Goal: Transaction & Acquisition: Download file/media

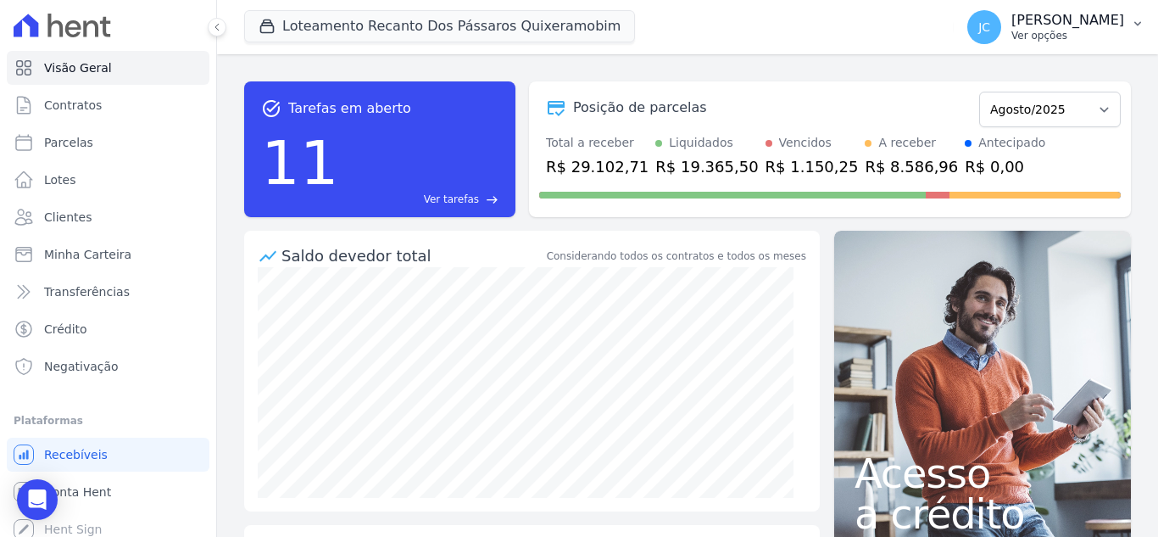
click at [1051, 33] on p "Ver opções" at bounding box center [1067, 36] width 113 height 14
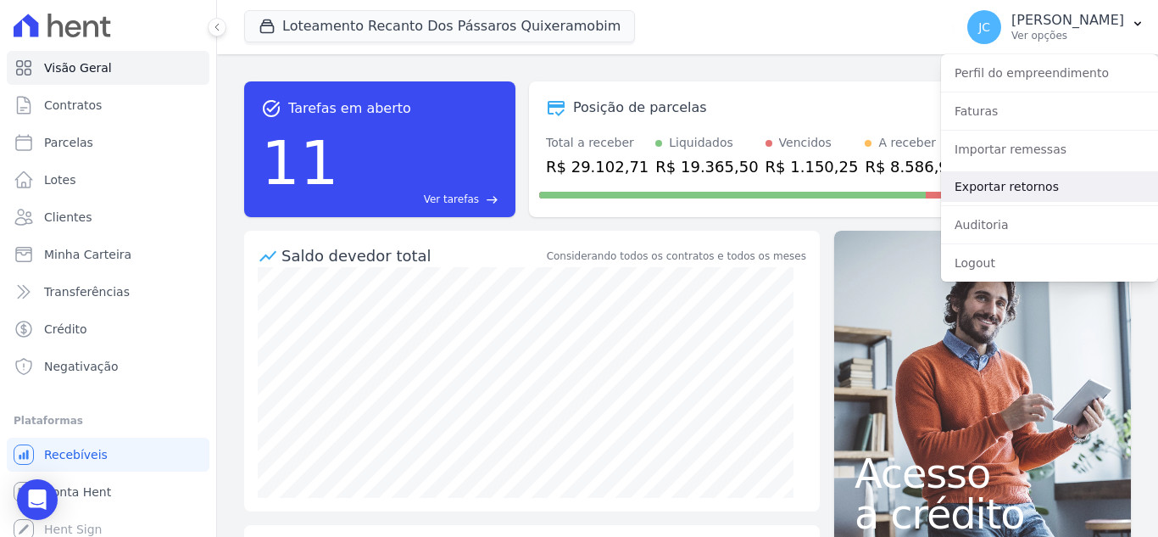
click at [986, 197] on link "Exportar retornos" at bounding box center [1049, 186] width 217 height 31
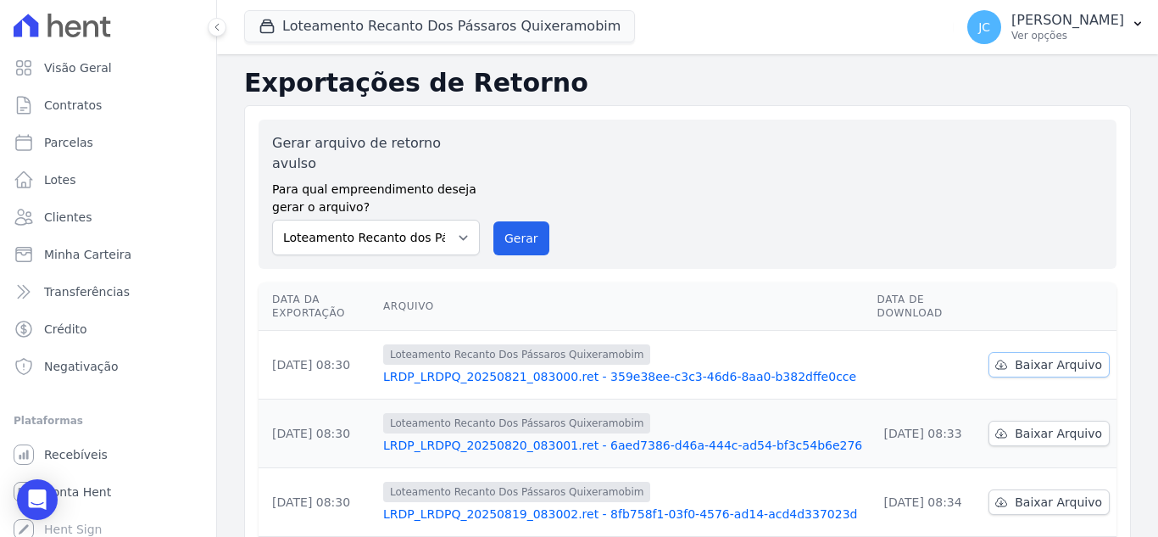
click at [1036, 356] on span "Baixar Arquivo" at bounding box center [1058, 364] width 87 height 17
click at [388, 30] on button "Loteamento Recanto Dos Pássaros Quixeramobim" at bounding box center [439, 26] width 391 height 32
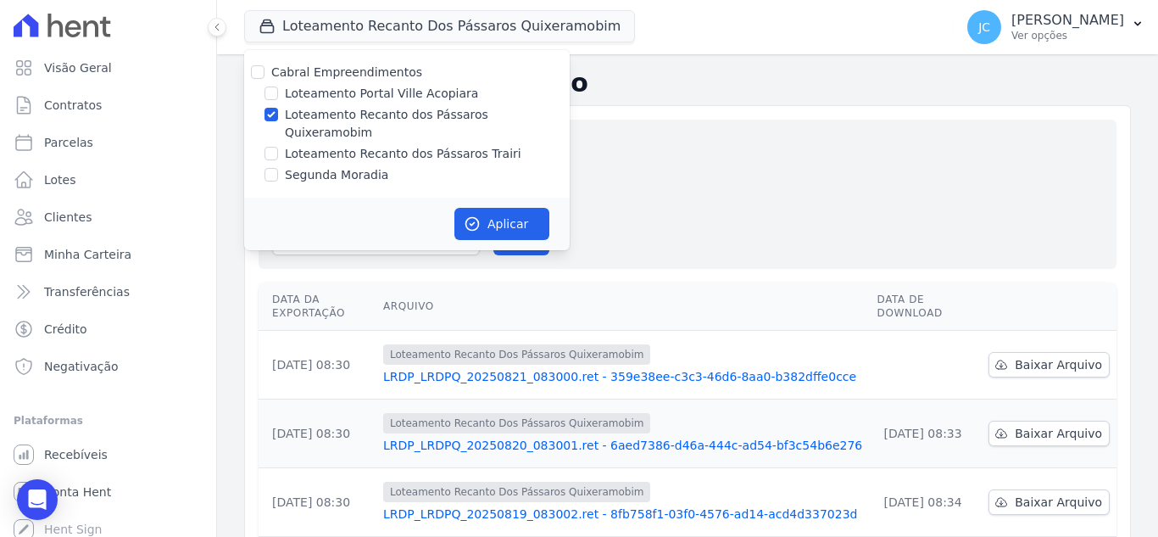
click at [320, 118] on label "Loteamento Recanto dos Pássaros Quixeramobim" at bounding box center [427, 124] width 285 height 36
click at [278, 118] on input "Loteamento Recanto dos Pássaros Quixeramobim" at bounding box center [271, 115] width 14 height 14
checkbox input "false"
click at [301, 145] on label "Loteamento Recanto dos Pássaros Trairi" at bounding box center [403, 154] width 237 height 18
click at [278, 147] on input "Loteamento Recanto dos Pássaros Trairi" at bounding box center [271, 154] width 14 height 14
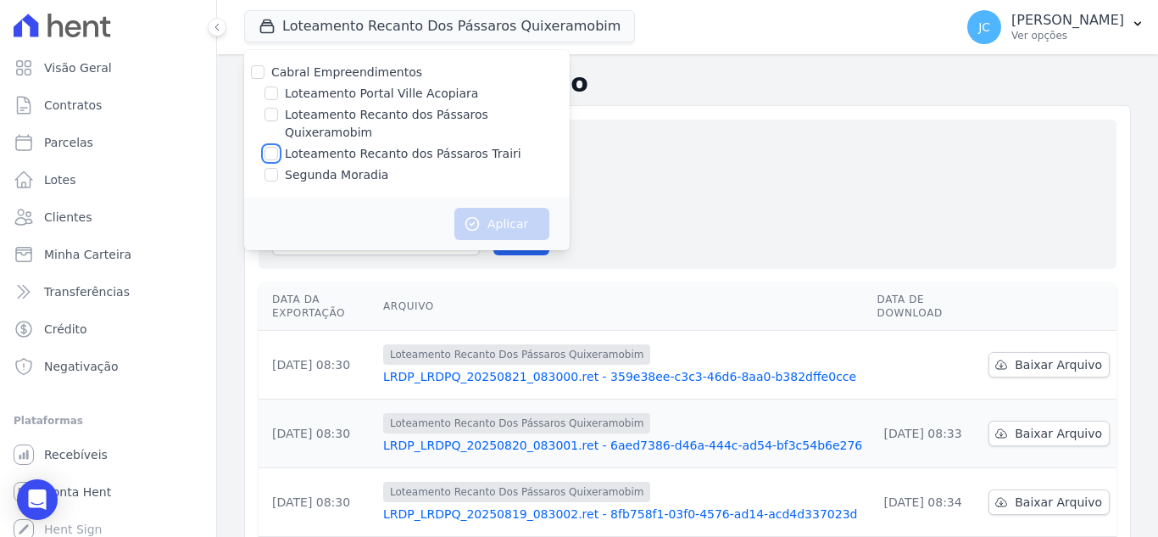
checkbox input "true"
click at [482, 208] on button "Aplicar" at bounding box center [501, 224] width 95 height 32
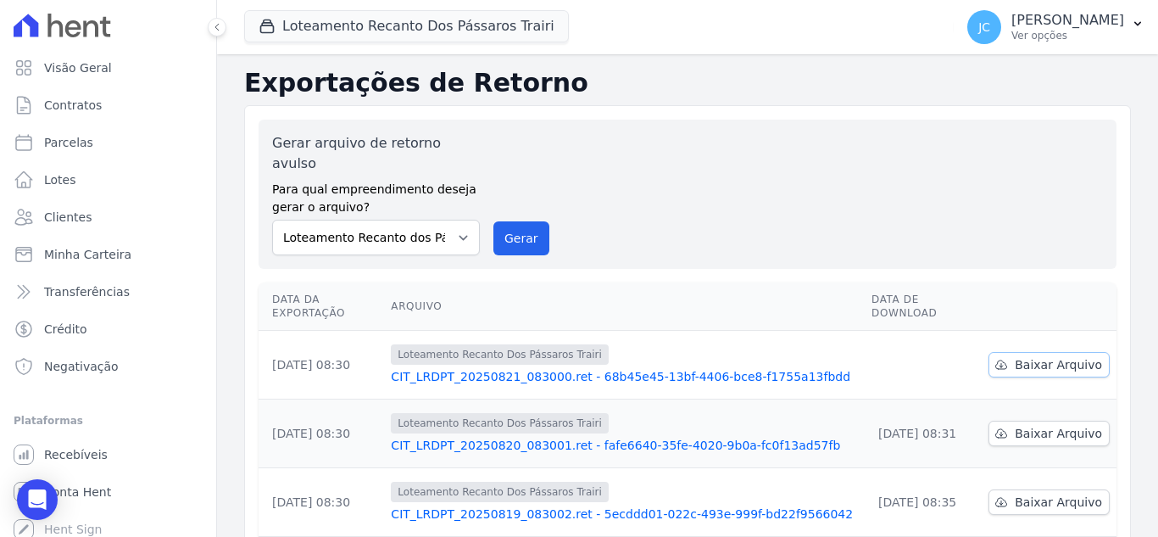
click at [1061, 356] on span "Baixar Arquivo" at bounding box center [1058, 364] width 87 height 17
click at [455, 19] on button "Loteamento Recanto Dos Pássaros Trairi" at bounding box center [406, 26] width 325 height 32
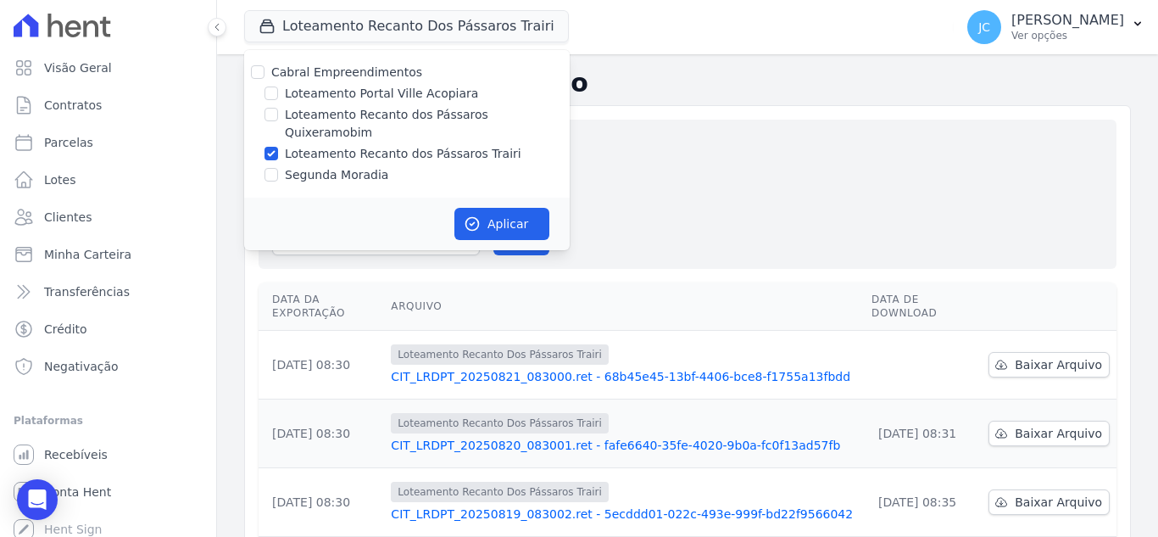
click at [309, 145] on label "Loteamento Recanto dos Pássaros Trairi" at bounding box center [403, 154] width 237 height 18
click at [278, 147] on input "Loteamento Recanto dos Pássaros Trairi" at bounding box center [271, 154] width 14 height 14
checkbox input "false"
click at [297, 166] on label "Segunda Moradia" at bounding box center [336, 175] width 103 height 18
click at [278, 168] on input "Segunda Moradia" at bounding box center [271, 175] width 14 height 14
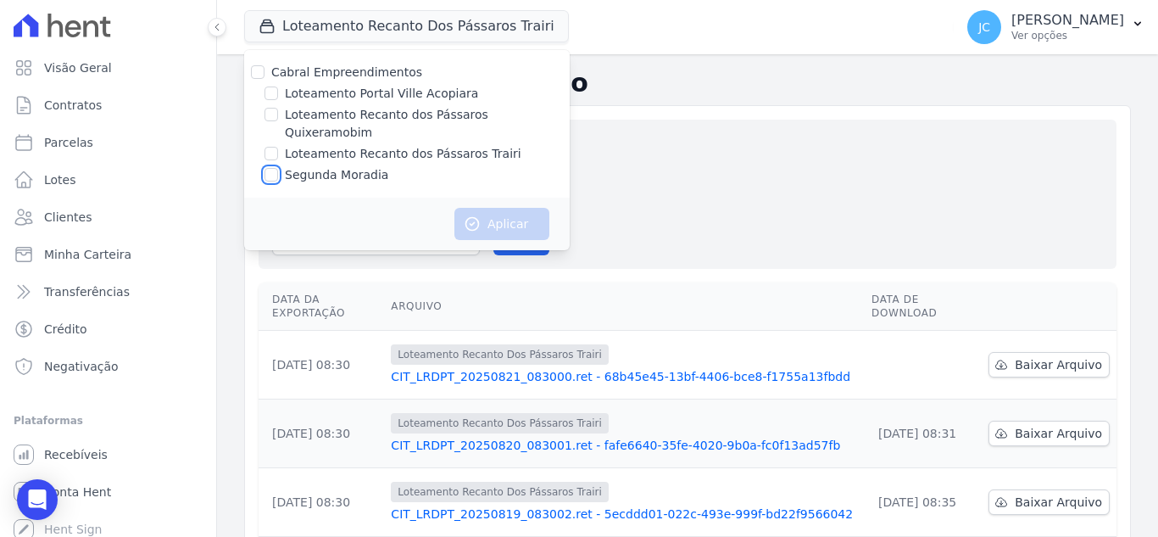
checkbox input "true"
click at [491, 208] on button "Aplicar" at bounding box center [501, 224] width 95 height 32
